Goal: Check status

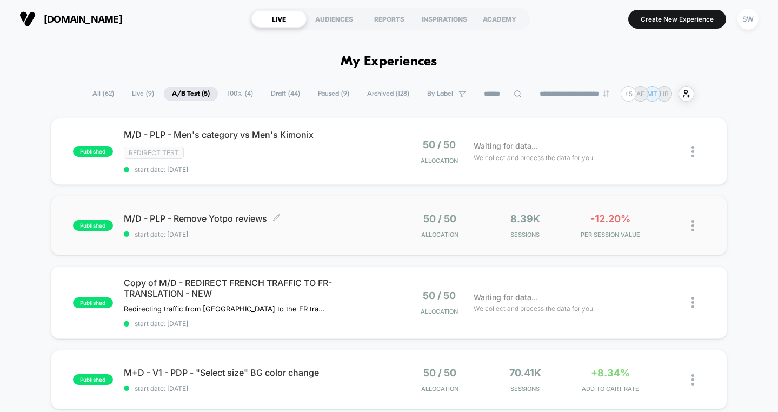
click at [346, 236] on span "start date: [DATE]" at bounding box center [256, 234] width 265 height 8
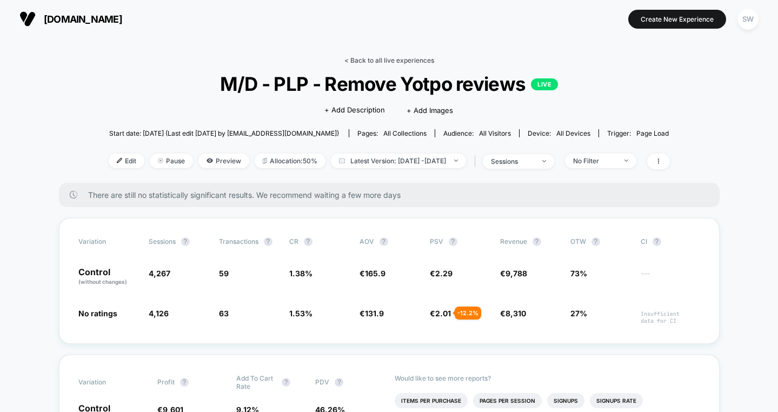
click at [381, 60] on link "< Back to all live experiences" at bounding box center [390, 60] width 90 height 8
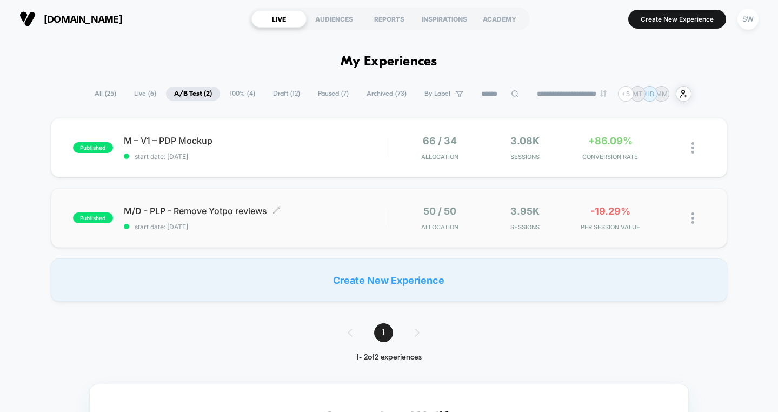
click at [345, 217] on div "M/D - PLP - Remove Yotpo reviews Click to edit experience details Click to edit…" at bounding box center [256, 218] width 265 height 25
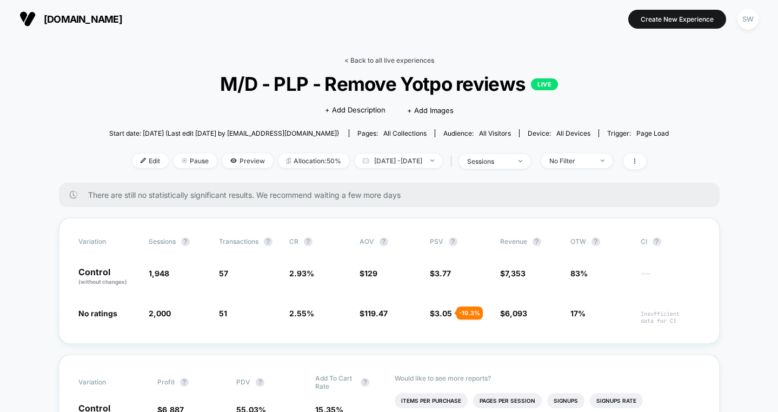
click at [368, 62] on link "< Back to all live experiences" at bounding box center [390, 60] width 90 height 8
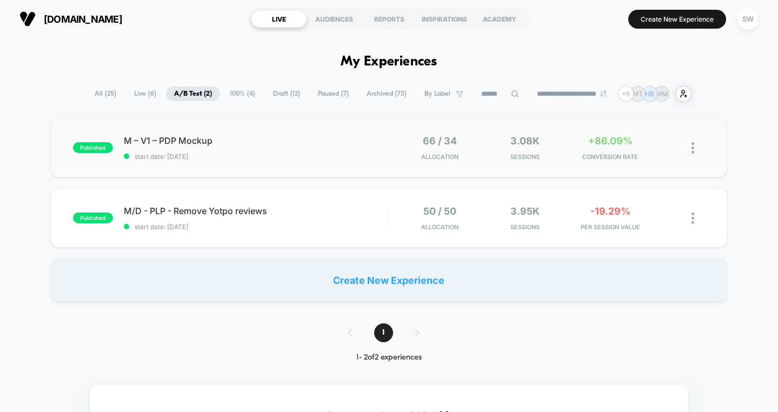
click at [325, 167] on div "published M – V1 – PDP Mockup start date: 16/09/2025 66 / 34 Allocation 3.08k S…" at bounding box center [389, 147] width 677 height 59
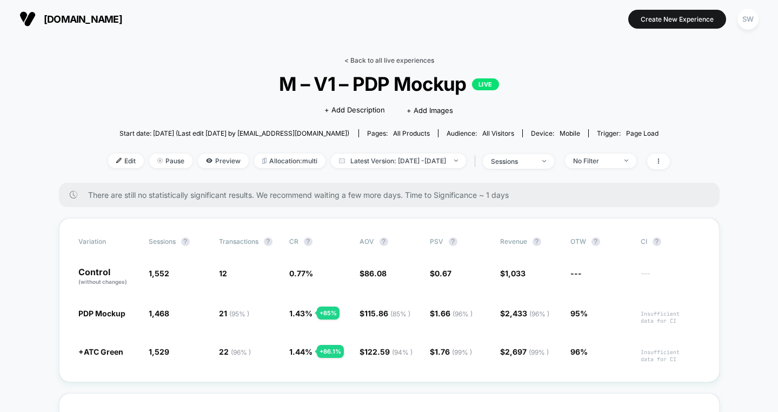
click at [388, 61] on link "< Back to all live experiences" at bounding box center [390, 60] width 90 height 8
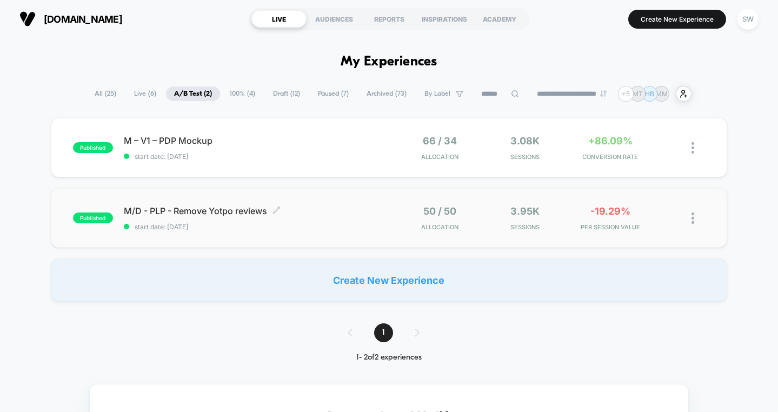
click at [320, 218] on div "M/D - PLP - Remove Yotpo reviews Click to edit experience details Click to edit…" at bounding box center [256, 218] width 265 height 25
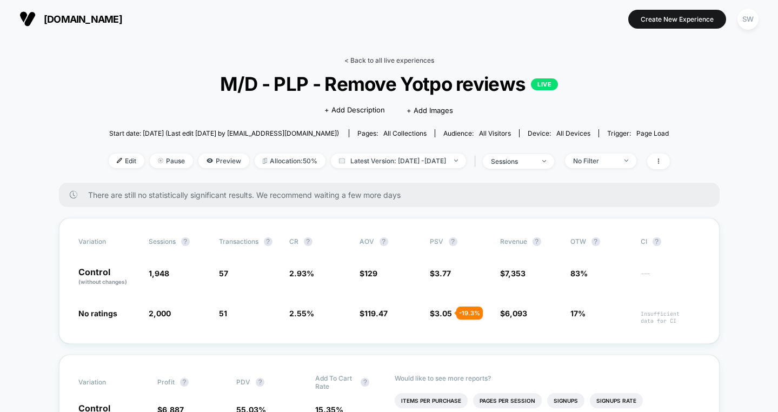
click at [383, 56] on link "< Back to all live experiences" at bounding box center [390, 60] width 90 height 8
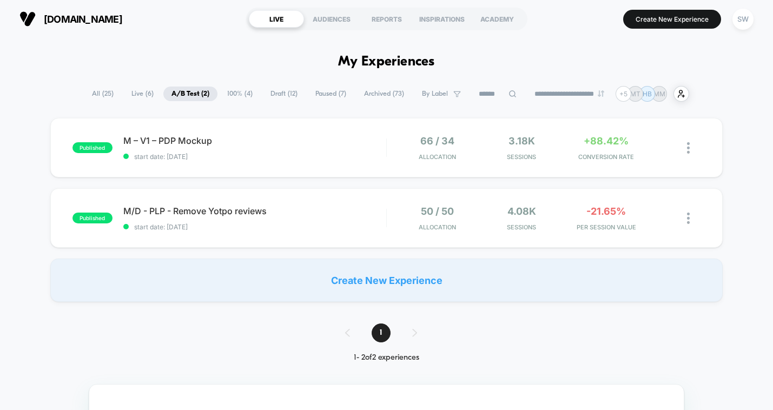
click at [330, 251] on div "published M – V1 – PDP Mockup start date: [DATE] 66 / 34 Allocation 3.18k Sessi…" at bounding box center [386, 210] width 773 height 184
click at [330, 217] on div "M/D - PLP - Remove Yotpo reviews Click to edit experience details Click to edit…" at bounding box center [254, 218] width 263 height 25
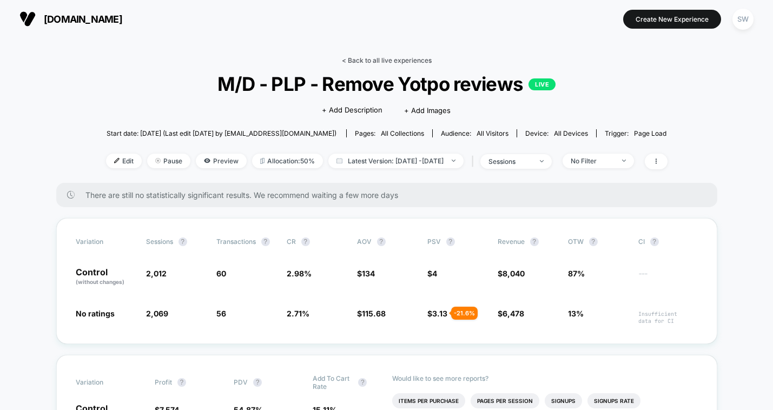
click at [375, 59] on link "< Back to all live experiences" at bounding box center [387, 60] width 90 height 8
